Goal: Information Seeking & Learning: Learn about a topic

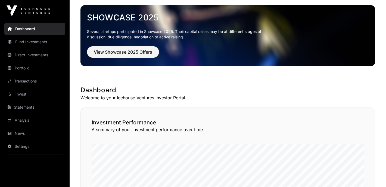
scroll to position [18, 0]
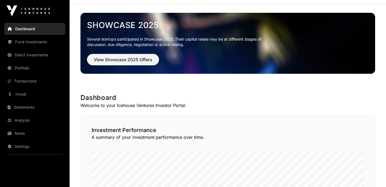
click at [32, 95] on link "Invest" at bounding box center [34, 94] width 61 height 12
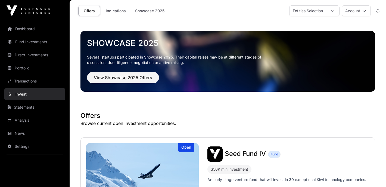
click at [332, 10] on icon at bounding box center [333, 11] width 4 height 4
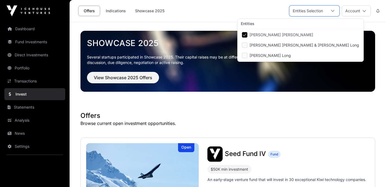
scroll to position [5, 4]
click at [18, 56] on link "Direct Investments" at bounding box center [34, 55] width 61 height 12
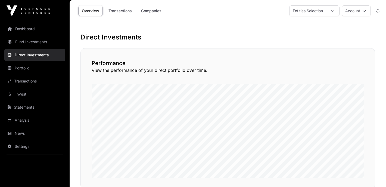
click at [153, 11] on link "Companies" at bounding box center [151, 11] width 27 height 10
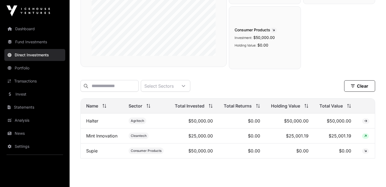
scroll to position [125, 0]
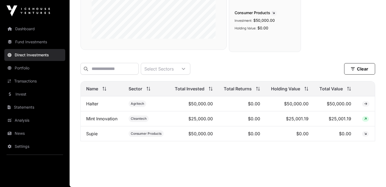
click at [97, 118] on link "Mint Innovation" at bounding box center [101, 118] width 31 height 5
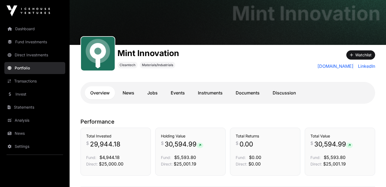
scroll to position [28, 0]
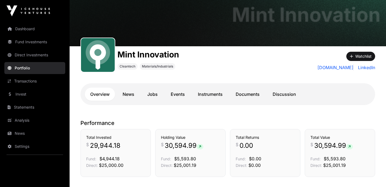
click at [181, 94] on link "Events" at bounding box center [177, 94] width 25 height 13
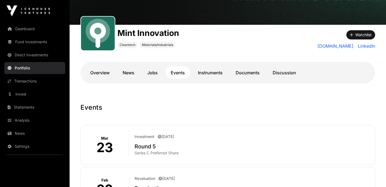
scroll to position [49, 0]
